Goal: Task Accomplishment & Management: Use online tool/utility

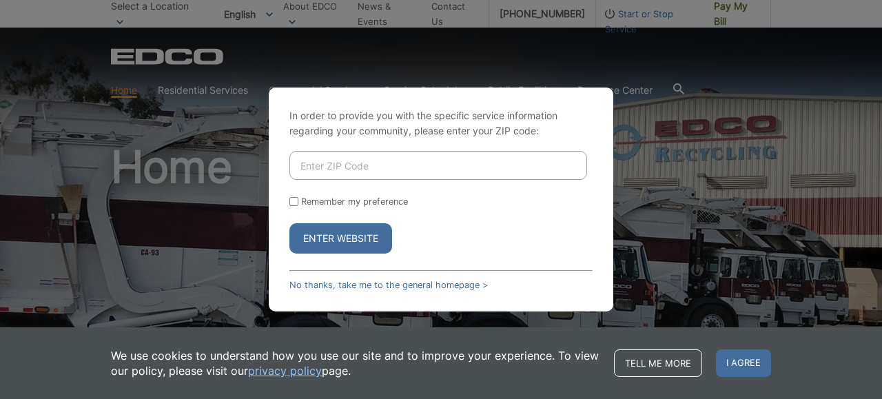
click at [719, 10] on div "In order to provide you with the specific service information regarding your co…" at bounding box center [441, 199] width 882 height 399
click at [410, 281] on link "No thanks, take me to the general homepage >" at bounding box center [389, 285] width 199 height 10
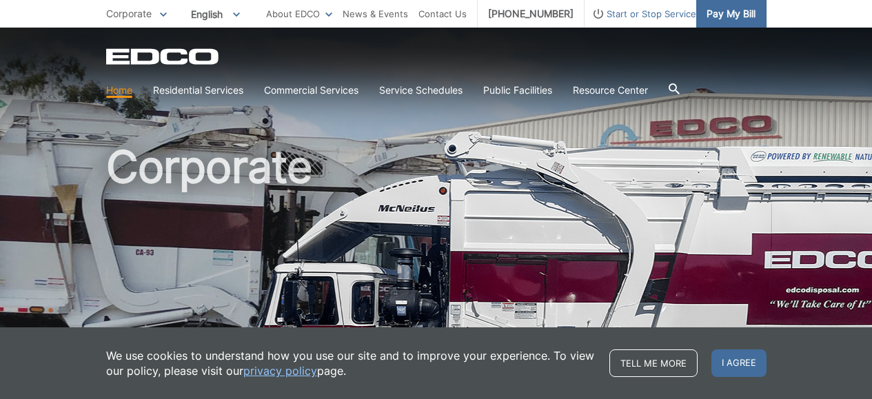
click at [746, 15] on span "Pay My Bill" at bounding box center [731, 13] width 49 height 15
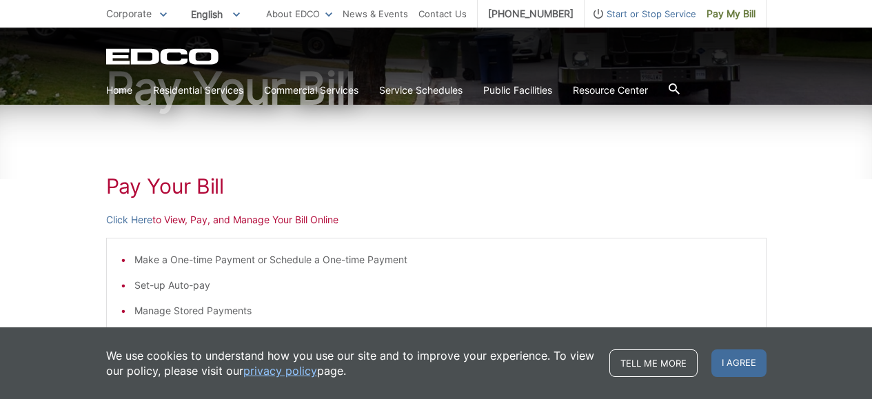
scroll to position [138, 0]
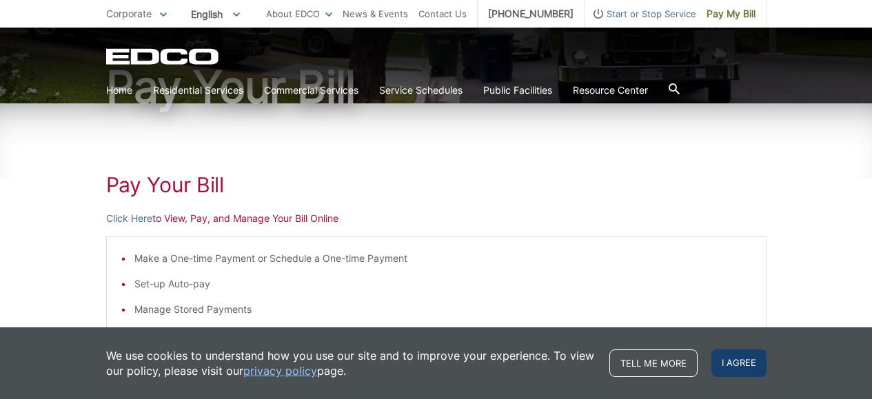
click at [725, 362] on span "I agree" at bounding box center [738, 364] width 55 height 28
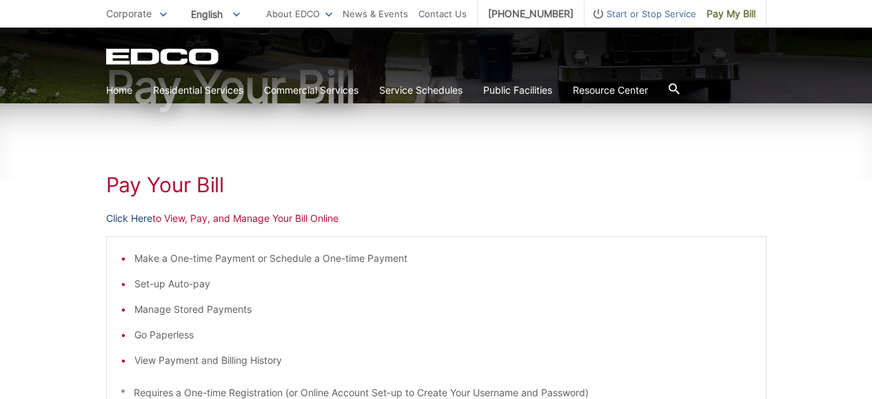
click at [124, 216] on link "Click Here" at bounding box center [129, 218] width 46 height 15
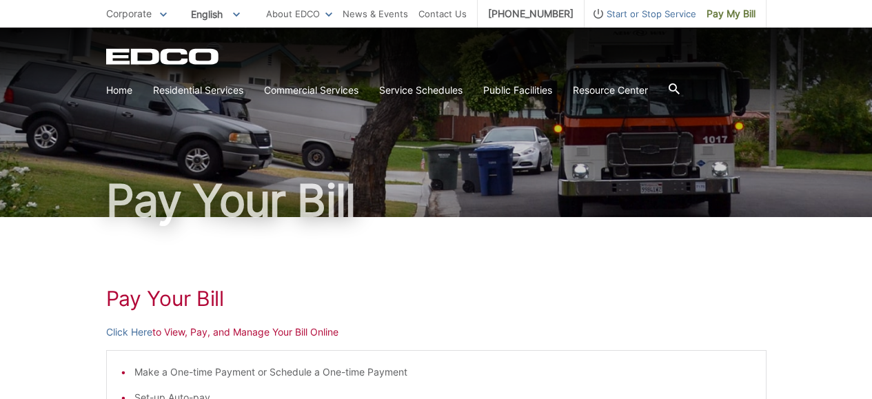
scroll to position [0, 0]
